Goal: Navigation & Orientation: Find specific page/section

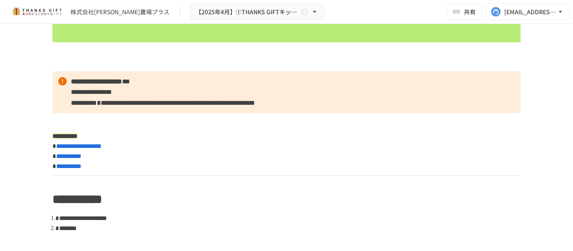
scroll to position [797, 0]
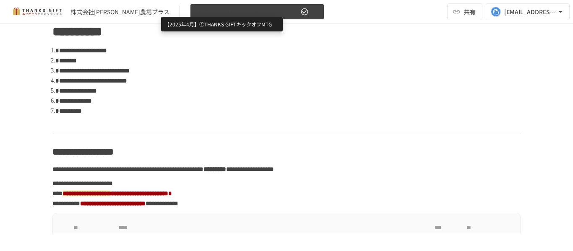
click at [259, 13] on span "【2025年4月】①THANKS GIFTキックオフMTG" at bounding box center [246, 12] width 103 height 10
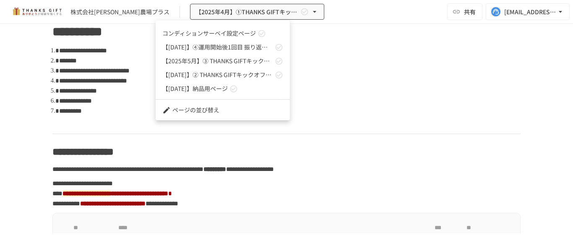
scroll to position [38, 0]
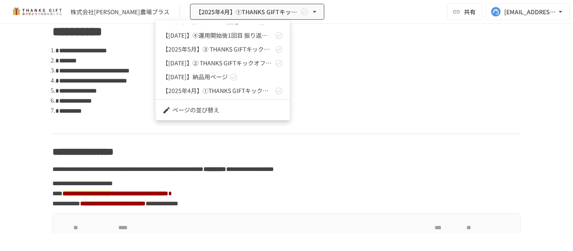
click at [221, 69] on link "【[DATE]】② THANKS GIFTキックオフMTG" at bounding box center [223, 63] width 134 height 14
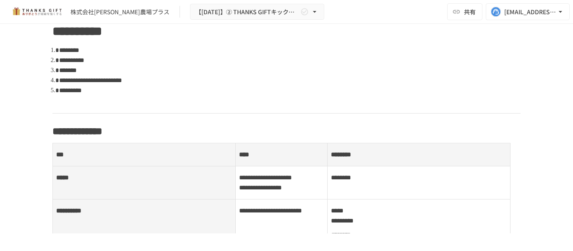
scroll to position [335, 0]
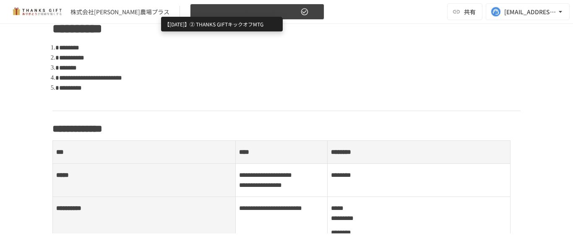
click at [248, 12] on span "【2025年5月】② THANKS GIFTキックオフMTG" at bounding box center [246, 12] width 103 height 10
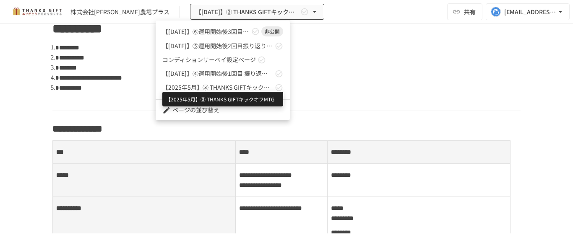
click at [249, 87] on span "【2025年5月】➂ THANKS GIFTキックオフMTG" at bounding box center [217, 87] width 111 height 9
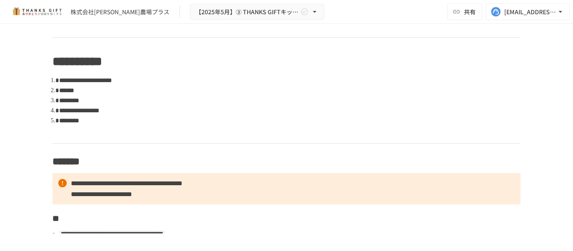
scroll to position [243, 0]
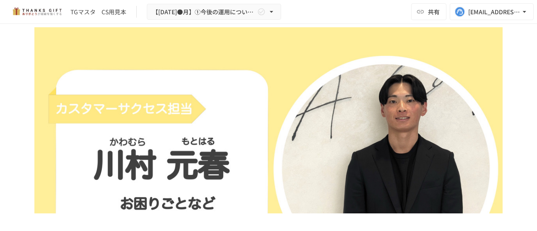
scroll to position [2073, 0]
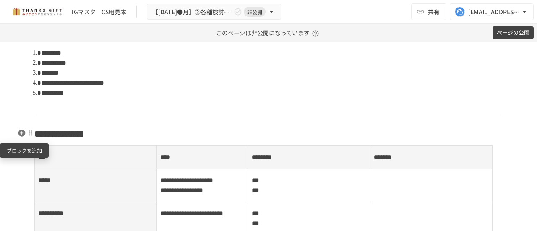
scroll to position [335, 0]
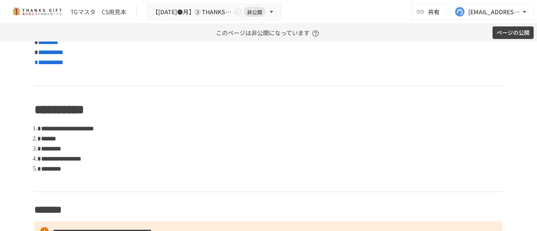
scroll to position [257, 0]
